Goal: Browse casually

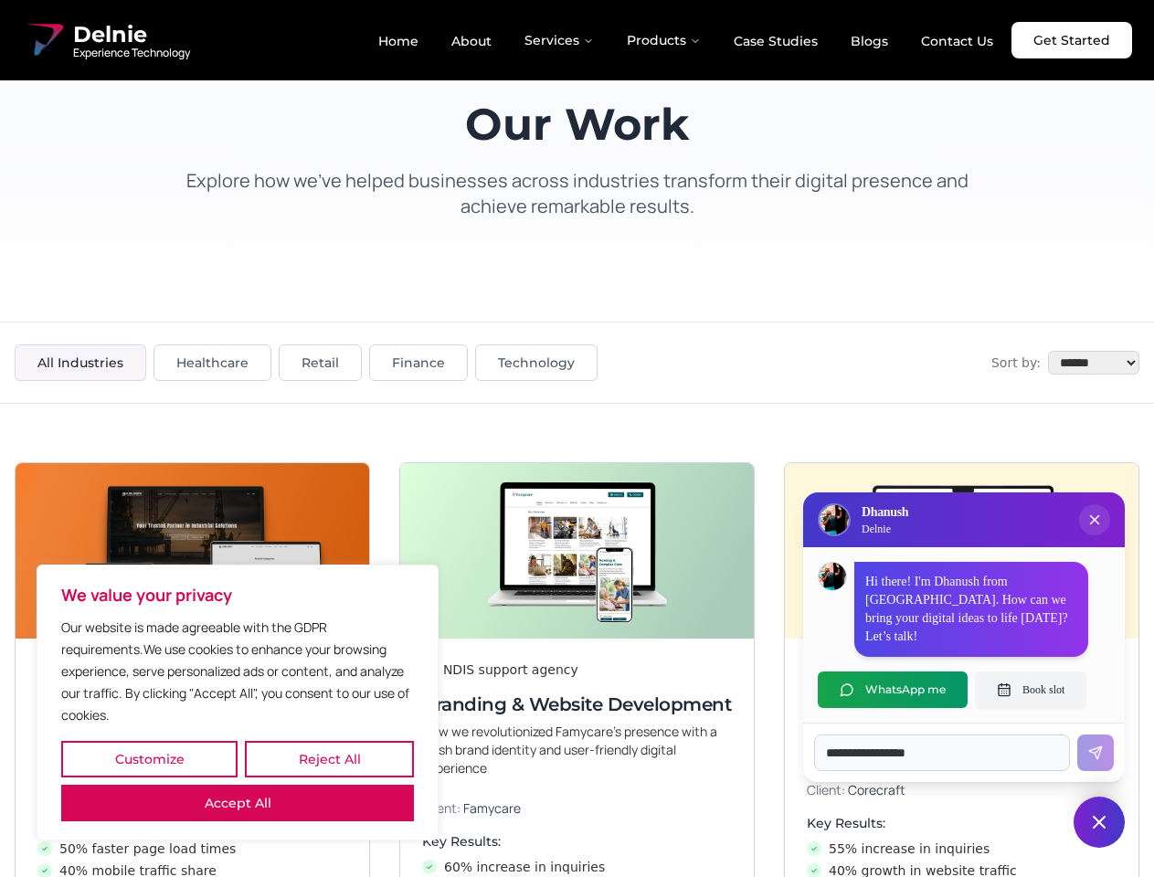
click at [149, 760] on button "Customize" at bounding box center [149, 759] width 176 height 37
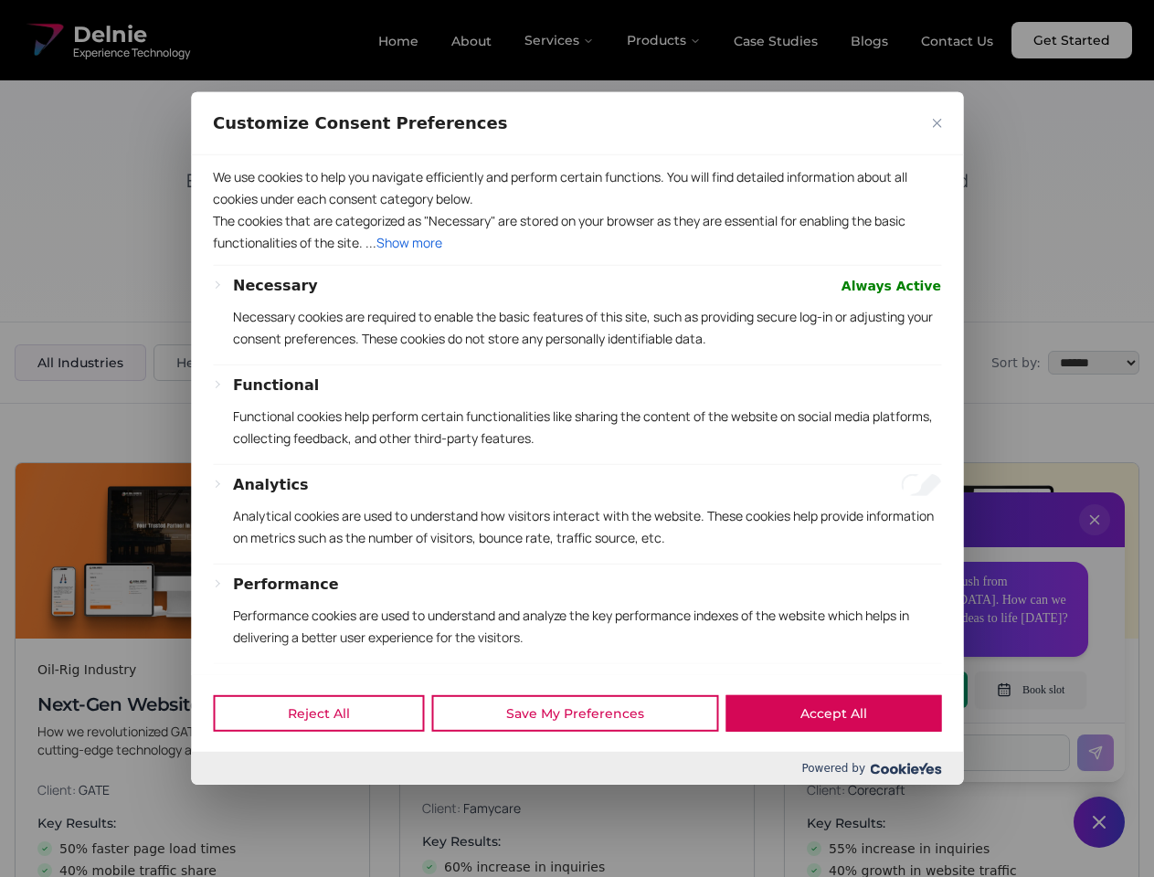
click at [329, 760] on div at bounding box center [577, 438] width 1154 height 877
click at [238, 210] on p "We use cookies to help you navigate efficiently and perform certain functions. …" at bounding box center [577, 188] width 728 height 44
click at [577, 439] on div "Necessary Always Active Necessary cookies are required to enable the basic feat…" at bounding box center [577, 558] width 728 height 566
click at [1095, 538] on div at bounding box center [577, 438] width 1154 height 877
click at [893, 690] on div "Reject All Save My Preferences Accept All" at bounding box center [577, 714] width 772 height 78
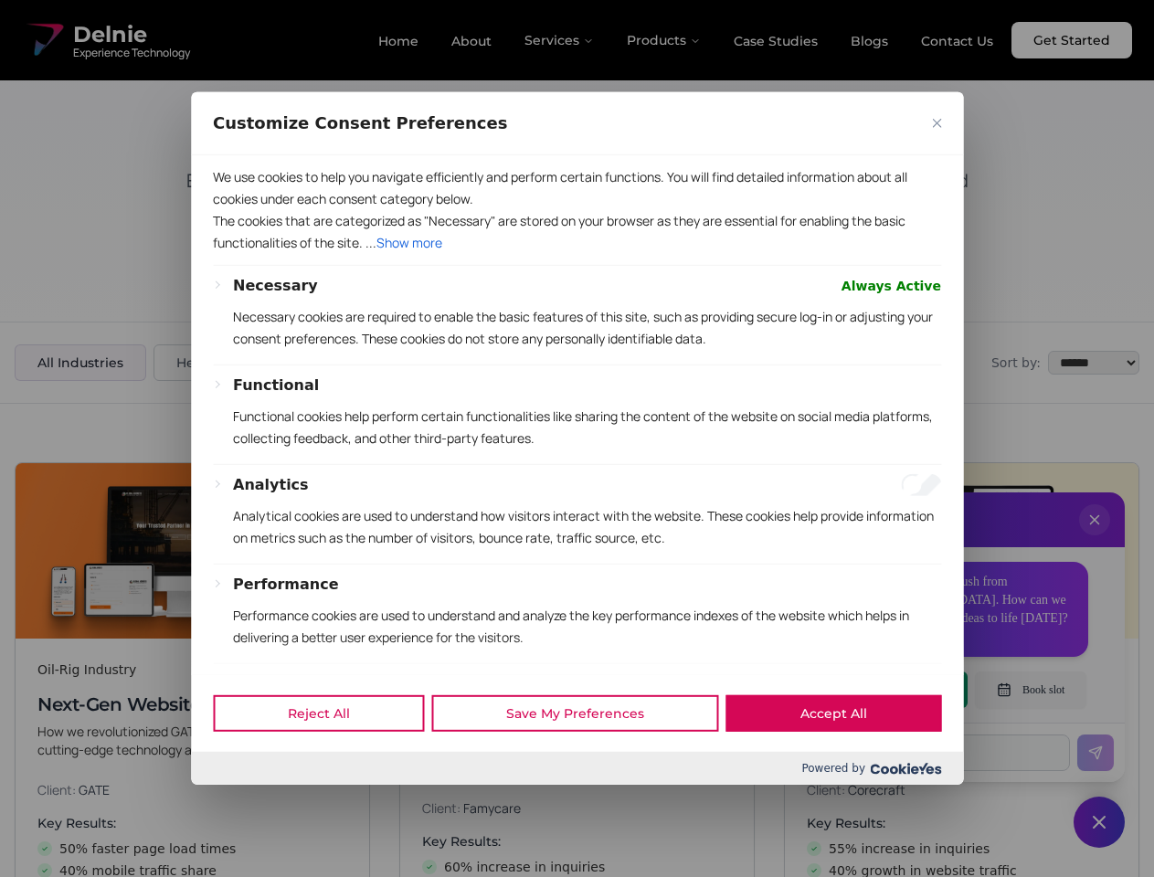
click at [1031, 690] on div at bounding box center [577, 438] width 1154 height 877
click at [1100, 823] on div at bounding box center [577, 438] width 1154 height 877
click at [560, 40] on div at bounding box center [577, 438] width 1154 height 877
click at [664, 40] on div at bounding box center [577, 438] width 1154 height 877
